Goal: Transaction & Acquisition: Book appointment/travel/reservation

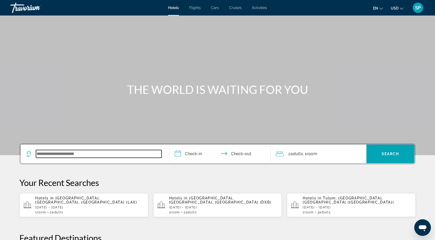
click at [81, 154] on input "Search widget" at bounding box center [99, 154] width 126 height 8
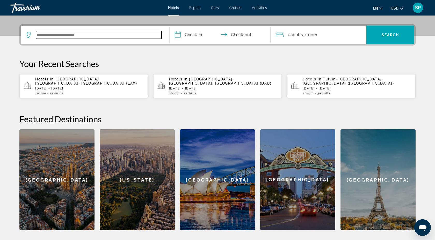
scroll to position [127, 0]
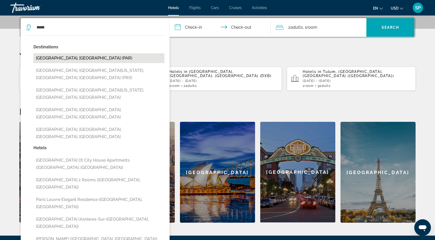
click at [87, 60] on button "[GEOGRAPHIC_DATA], [GEOGRAPHIC_DATA] (PAR)" at bounding box center [98, 58] width 131 height 10
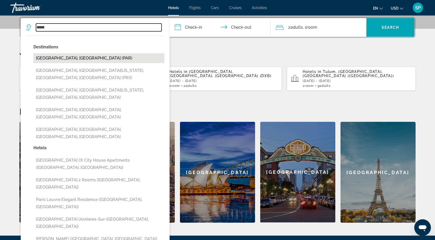
type input "**********"
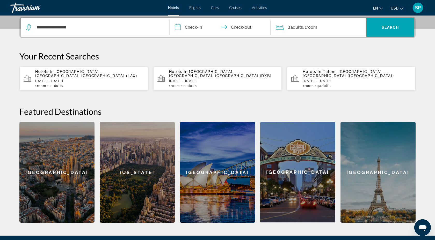
click at [181, 30] on input "**********" at bounding box center [221, 28] width 103 height 20
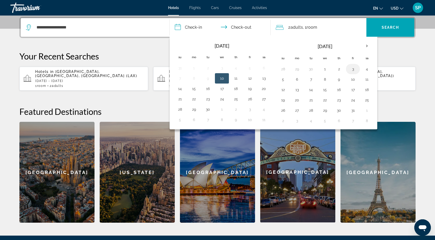
click at [352, 69] on button "3" at bounding box center [353, 68] width 8 height 7
click at [299, 79] on button "6" at bounding box center [297, 79] width 8 height 7
type input "**********"
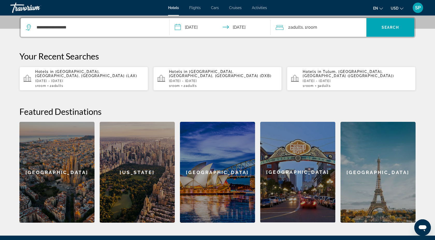
click at [326, 30] on div "2 Adult Adults , 1 Room rooms" at bounding box center [321, 27] width 91 height 7
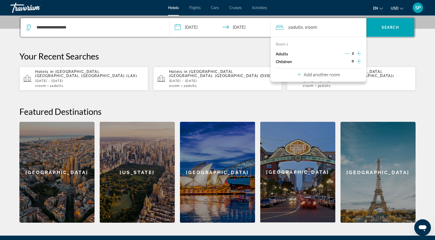
click at [358, 54] on icon "Increment adults" at bounding box center [358, 53] width 5 height 6
click at [386, 28] on span "Search" at bounding box center [390, 27] width 18 height 4
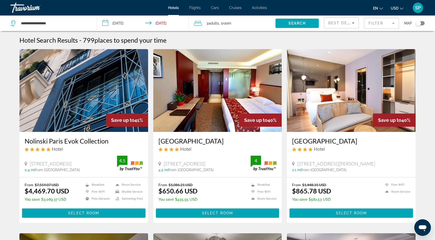
click at [393, 21] on mat-form-field "Filter" at bounding box center [381, 23] width 35 height 11
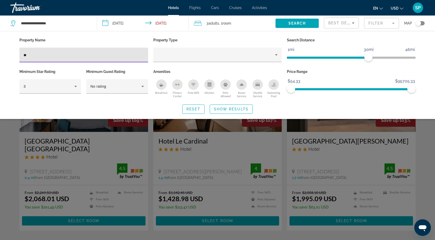
type input "*"
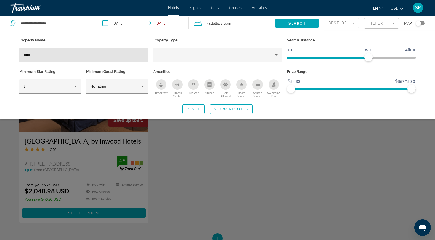
type input "*****"
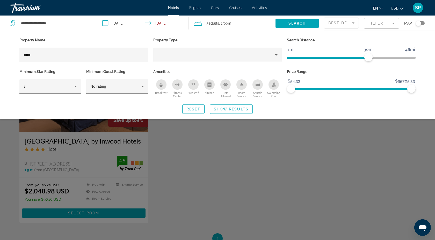
click at [50, 162] on div "Search widget" at bounding box center [217, 159] width 435 height 163
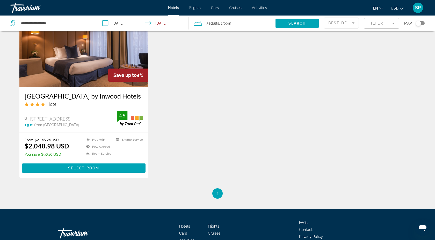
scroll to position [57, 0]
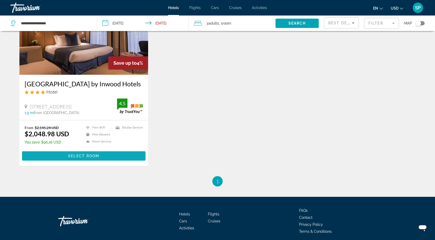
click at [85, 156] on span "Select Room" at bounding box center [83, 156] width 31 height 4
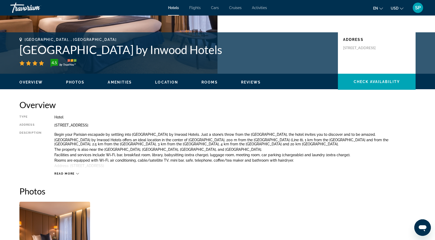
scroll to position [110, 0]
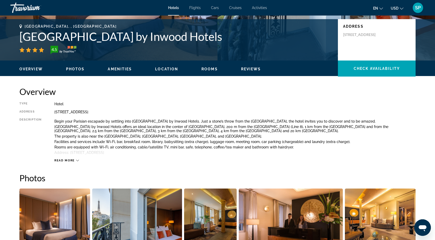
click at [70, 160] on span "Read more" at bounding box center [64, 160] width 20 height 3
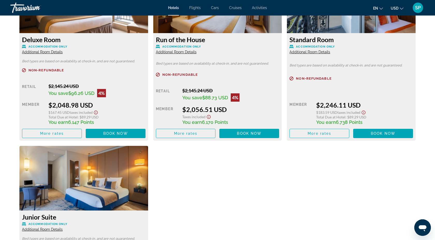
scroll to position [762, 0]
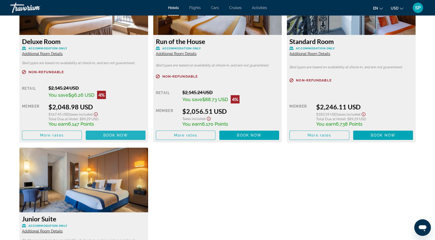
click at [118, 134] on span "Book now" at bounding box center [115, 135] width 25 height 4
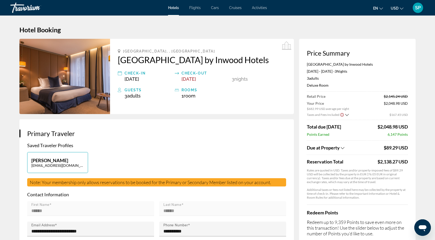
click at [380, 9] on icon "Change language" at bounding box center [381, 9] width 4 height 4
click at [398, 8] on span "USD" at bounding box center [395, 8] width 8 height 4
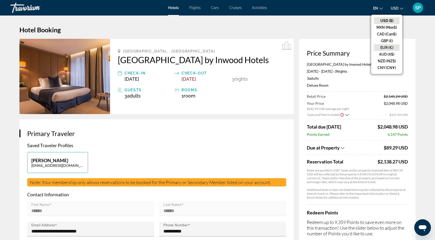
click at [381, 48] on button "EUR (€)" at bounding box center [387, 47] width 26 height 7
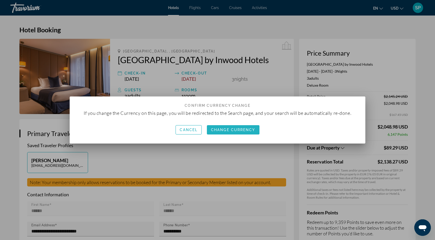
click at [231, 129] on span "Change Currency" at bounding box center [233, 130] width 44 height 4
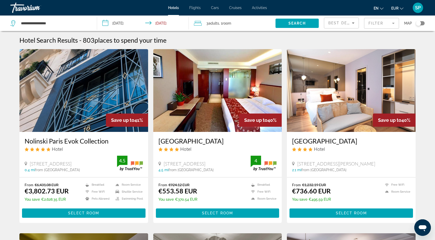
click at [391, 21] on mat-form-field "Filter" at bounding box center [381, 23] width 35 height 11
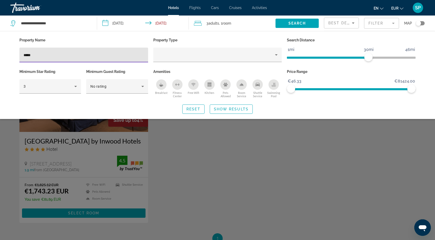
type input "*****"
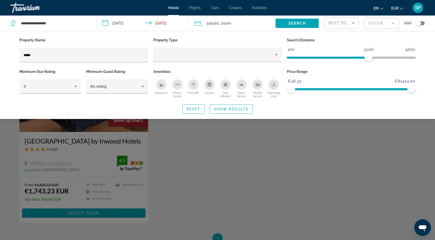
click at [166, 145] on div "Search widget" at bounding box center [217, 159] width 435 height 163
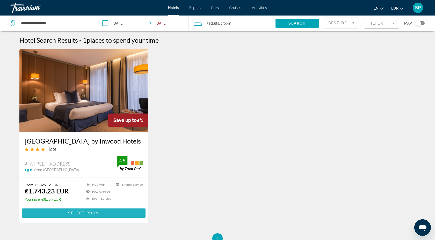
click at [107, 215] on span "Main content" at bounding box center [83, 213] width 123 height 12
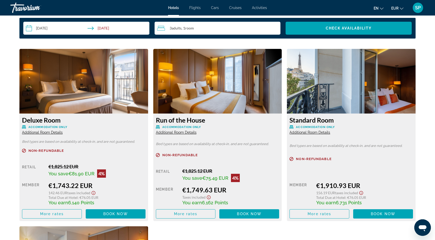
scroll to position [686, 0]
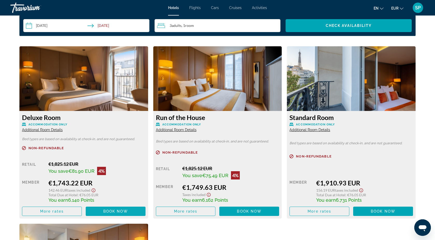
click at [113, 210] on span "Book now" at bounding box center [115, 211] width 25 height 4
